Goal: Task Accomplishment & Management: Use online tool/utility

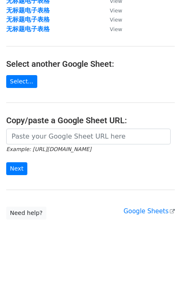
scroll to position [102, 0]
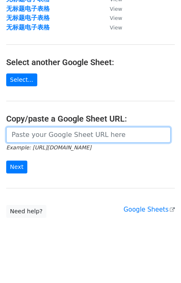
click at [39, 133] on input "url" at bounding box center [88, 135] width 164 height 16
click at [52, 141] on input "url" at bounding box center [88, 135] width 164 height 16
paste input "https://docs.google.com/spreadsheets/d/1RWBDzdY3ob3FZWzZg2VLC0cBssnFQr6ZFjZVlNm…"
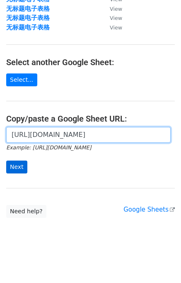
type input "https://docs.google.com/spreadsheets/d/1RWBDzdY3ob3FZWzZg2VLC0cBssnFQr6ZFjZVlNm…"
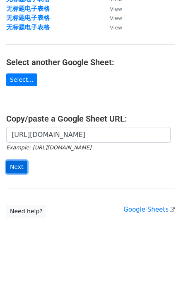
click at [19, 166] on input "Next" at bounding box center [16, 166] width 21 height 13
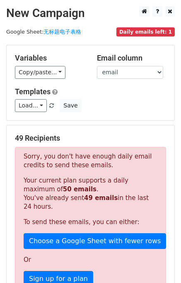
click at [138, 32] on span "Daily emails left: 1" at bounding box center [145, 31] width 58 height 9
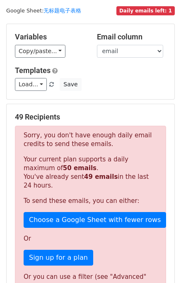
scroll to position [41, 0]
